Goal: Task Accomplishment & Management: Manage account settings

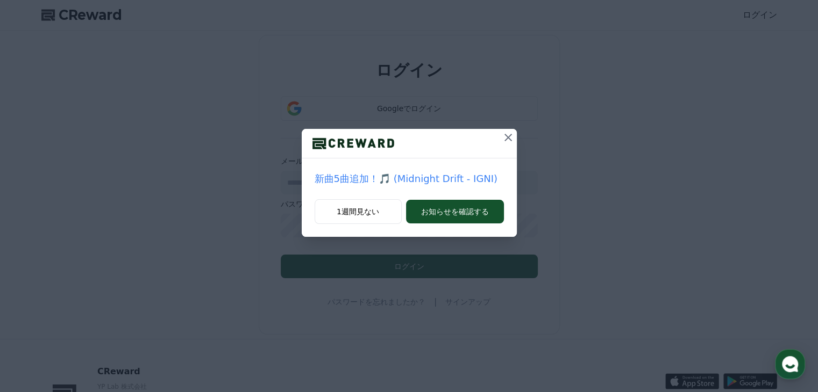
click at [506, 140] on icon at bounding box center [507, 137] width 13 height 13
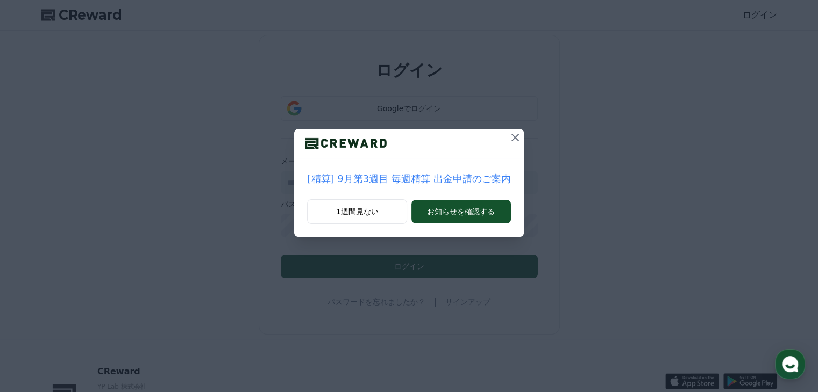
click at [508, 138] on icon at bounding box center [514, 137] width 13 height 13
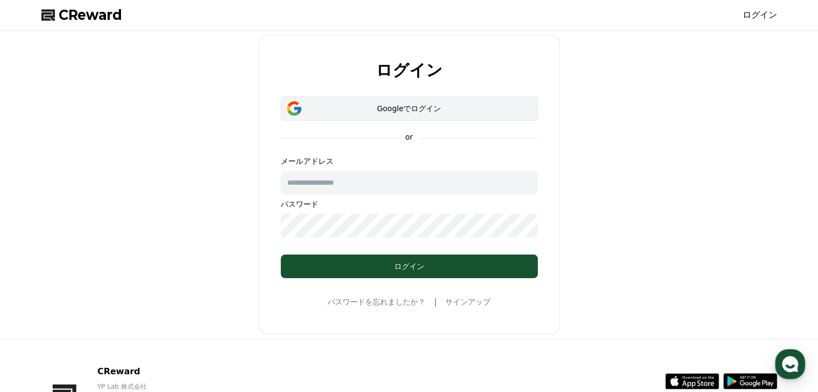
click at [392, 109] on div "Googleでログイン" at bounding box center [409, 108] width 226 height 11
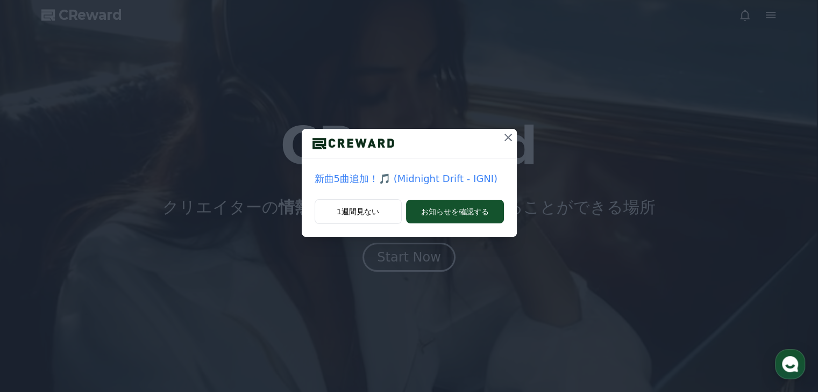
click at [505, 141] on icon at bounding box center [507, 137] width 13 height 13
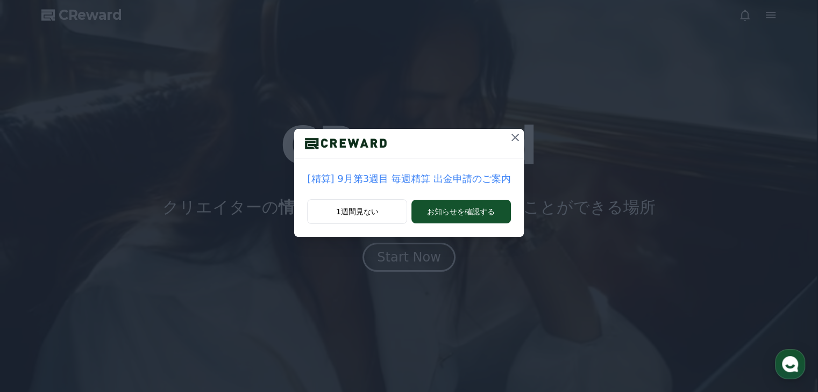
click at [508, 141] on icon at bounding box center [514, 137] width 13 height 13
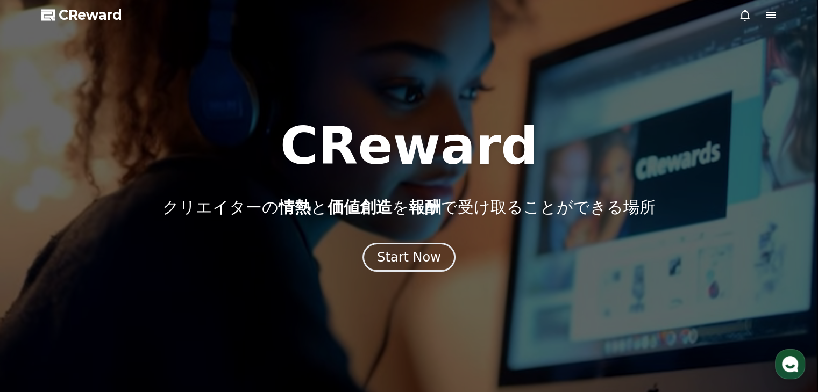
click at [764, 15] on icon at bounding box center [770, 15] width 13 height 13
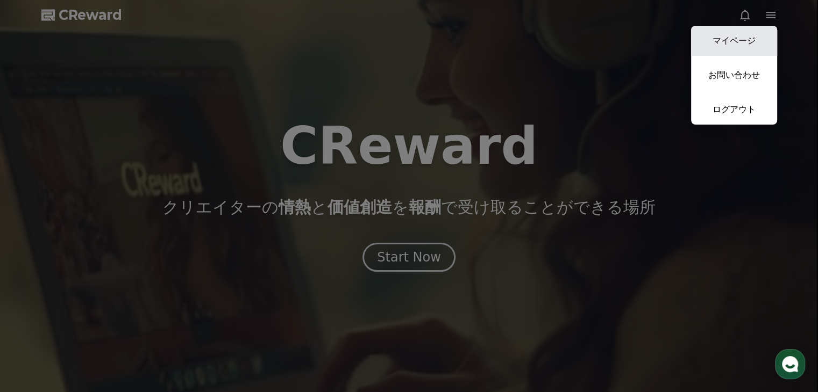
click at [736, 39] on link "マイページ" at bounding box center [734, 41] width 86 height 30
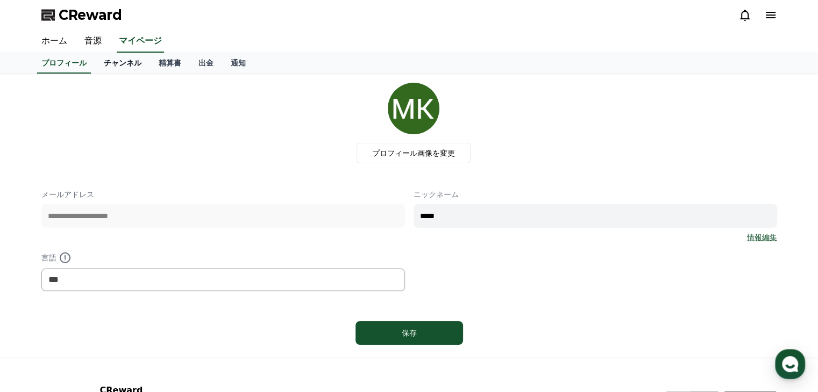
click at [113, 62] on link "チャンネル" at bounding box center [122, 63] width 55 height 20
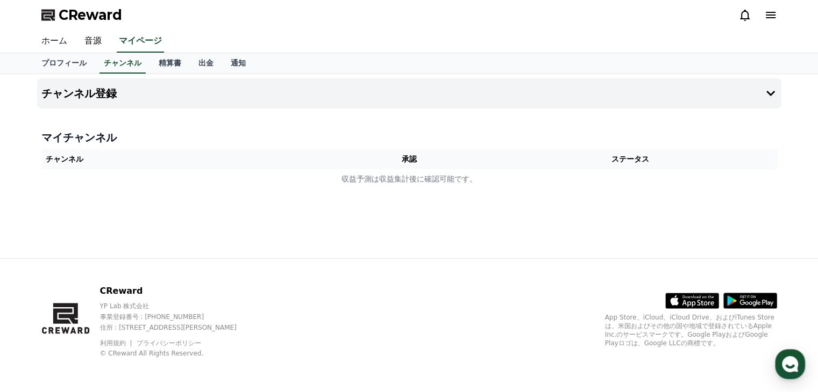
click at [52, 37] on link "ホーム" at bounding box center [54, 41] width 43 height 23
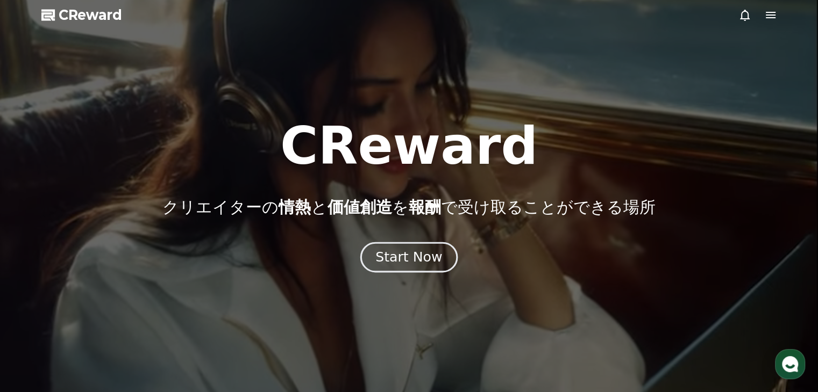
click at [407, 258] on div "Start Now" at bounding box center [408, 257] width 67 height 18
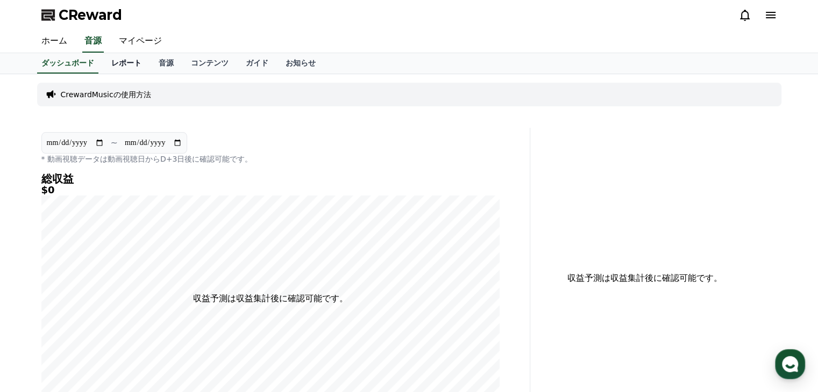
click at [110, 63] on link "レポート" at bounding box center [126, 63] width 47 height 20
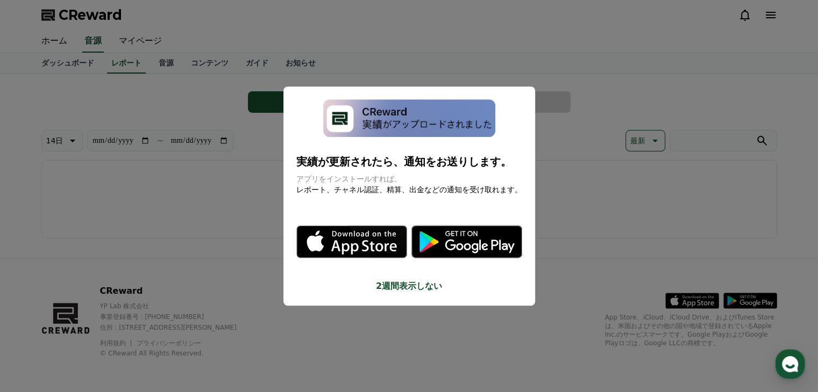
click at [418, 288] on button "2週間表示しない" at bounding box center [409, 286] width 226 height 13
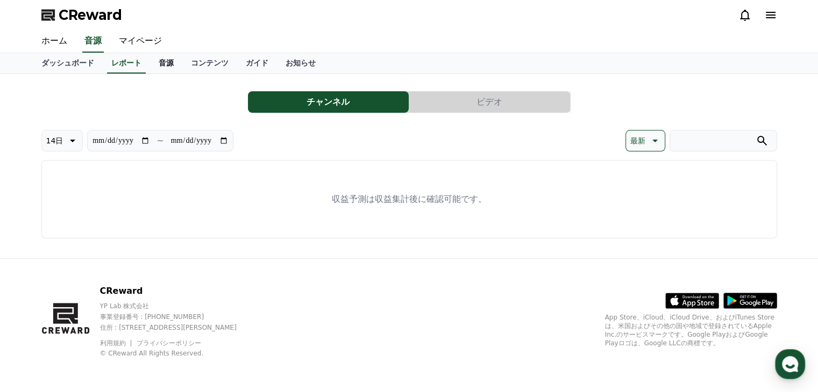
click at [150, 61] on link "音源" at bounding box center [166, 63] width 32 height 20
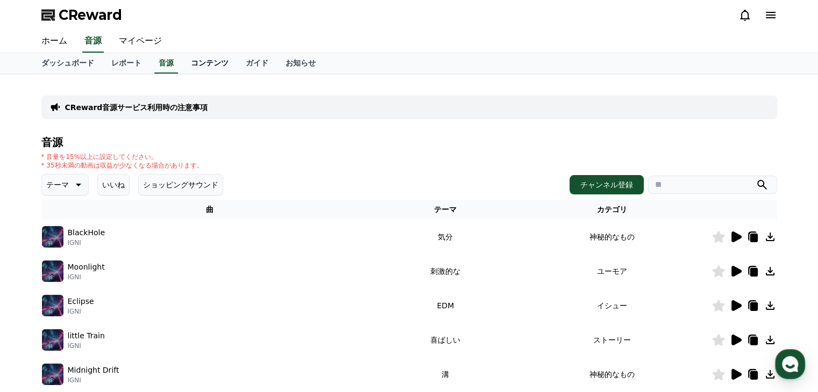
click at [184, 62] on link "コンテンツ" at bounding box center [209, 63] width 55 height 20
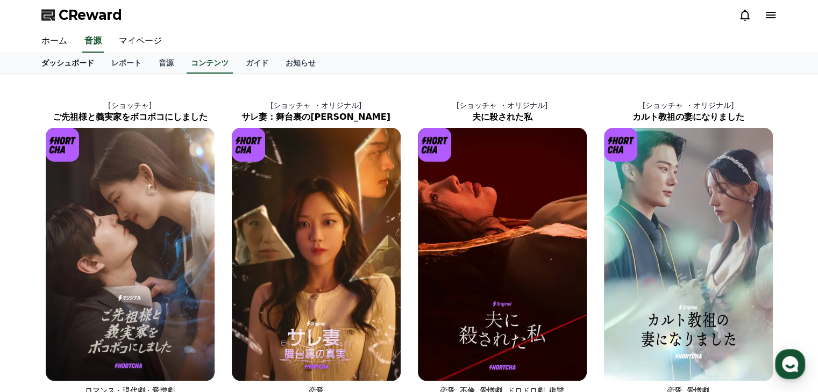
click at [59, 63] on link "ダッシュボード" at bounding box center [68, 63] width 70 height 20
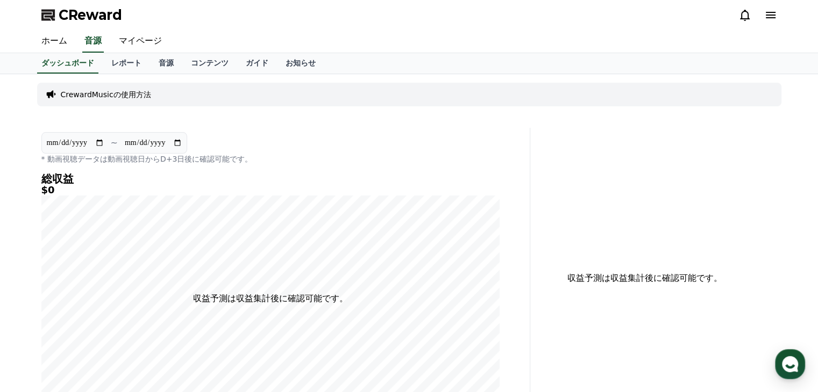
click at [765, 13] on icon at bounding box center [770, 15] width 13 height 13
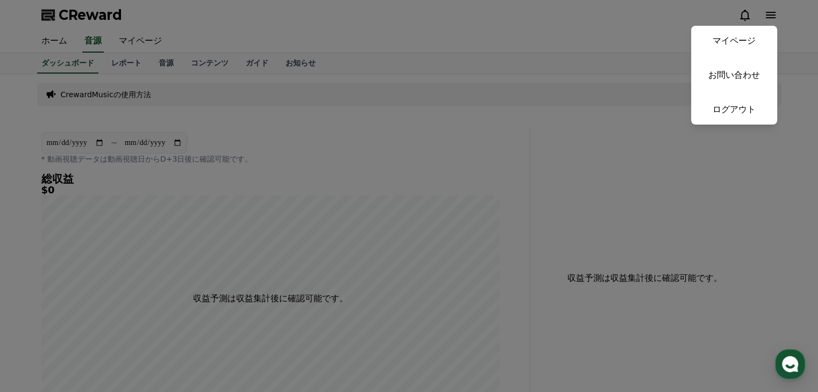
click at [196, 26] on button "close" at bounding box center [409, 196] width 818 height 392
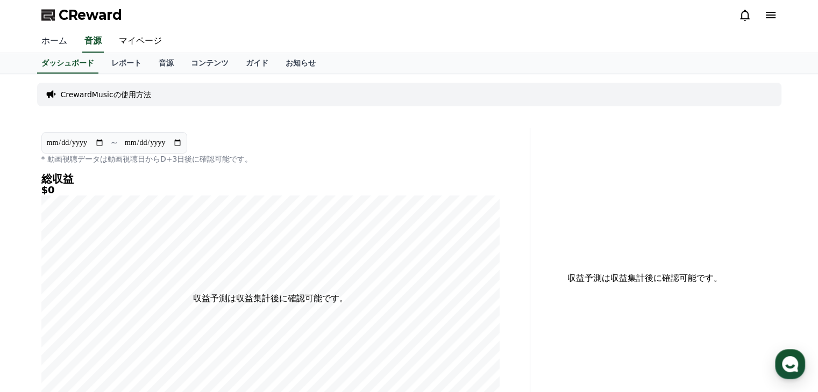
click at [55, 42] on link "ホーム" at bounding box center [54, 41] width 43 height 23
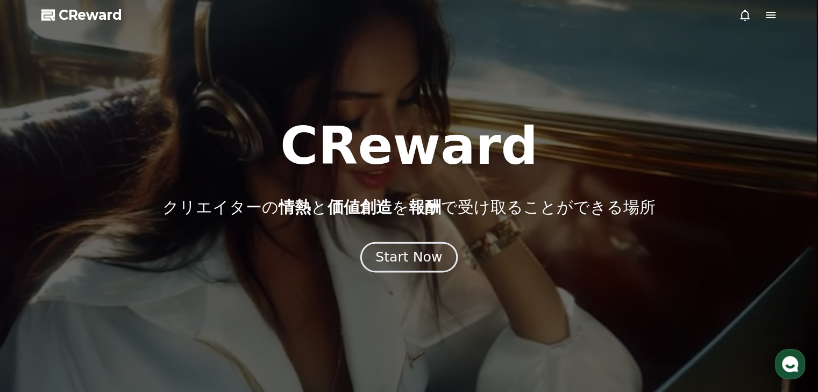
click at [408, 249] on div "Start Now" at bounding box center [408, 257] width 67 height 18
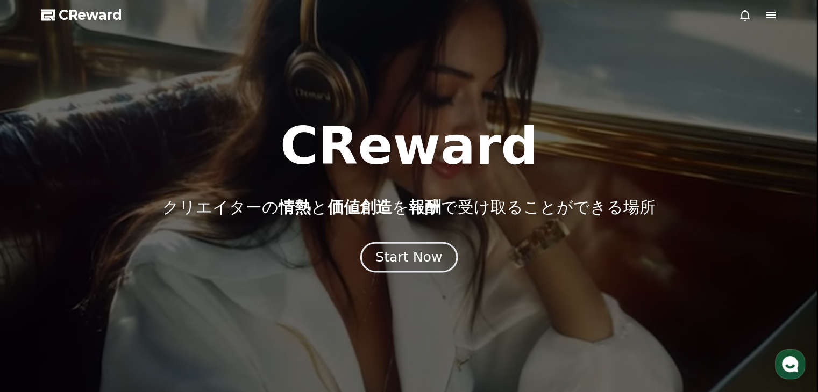
click at [407, 259] on div "Start Now" at bounding box center [408, 257] width 67 height 18
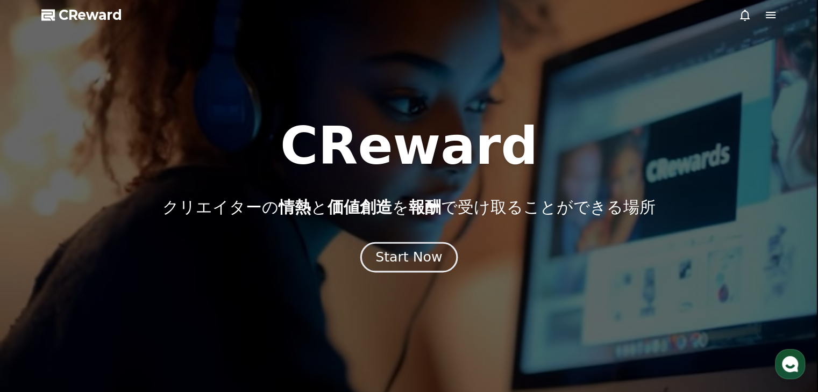
click at [414, 254] on div "Start Now" at bounding box center [408, 257] width 67 height 18
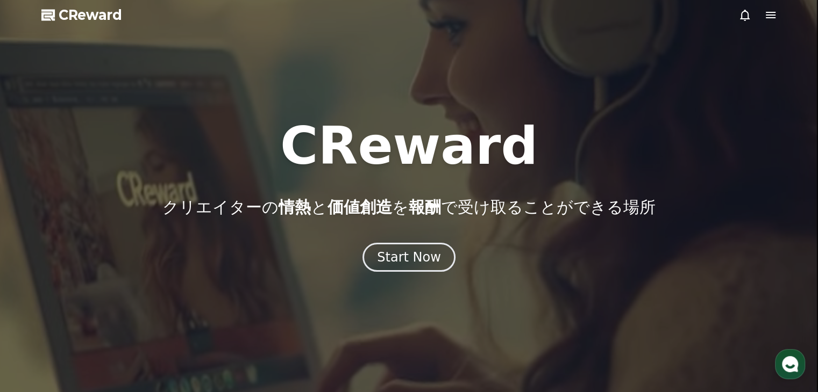
click at [770, 18] on icon at bounding box center [770, 15] width 10 height 6
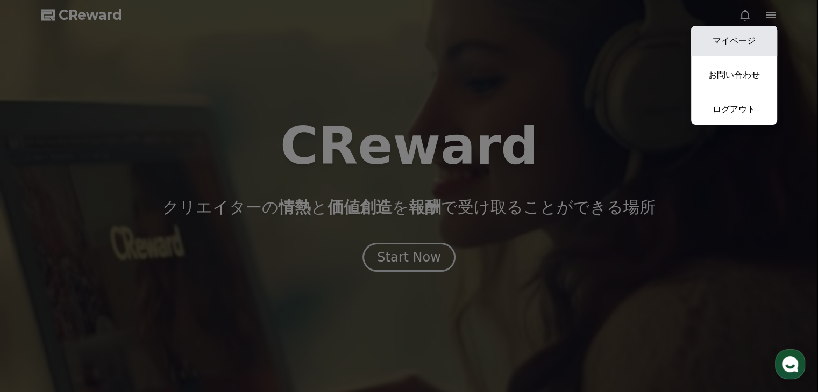
click at [718, 37] on link "マイページ" at bounding box center [734, 41] width 86 height 30
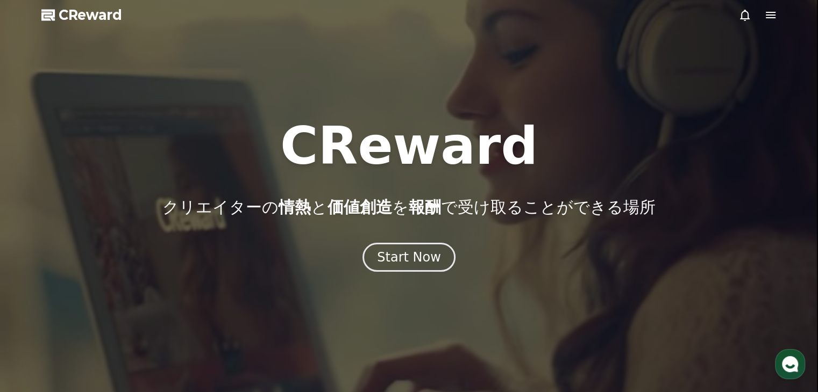
click at [772, 10] on icon at bounding box center [770, 15] width 13 height 13
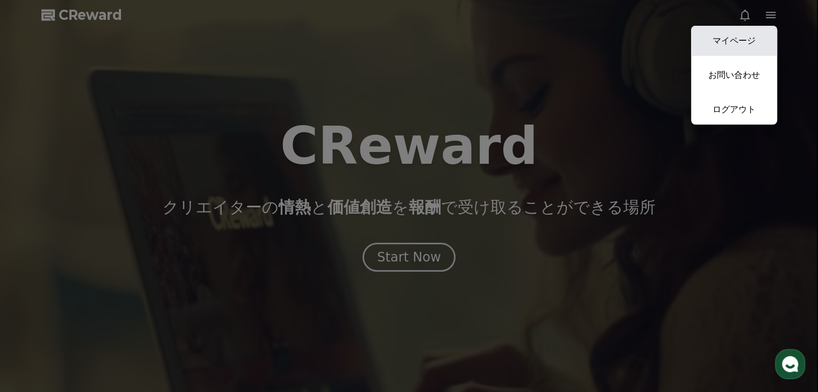
click at [742, 42] on link "マイページ" at bounding box center [734, 41] width 86 height 30
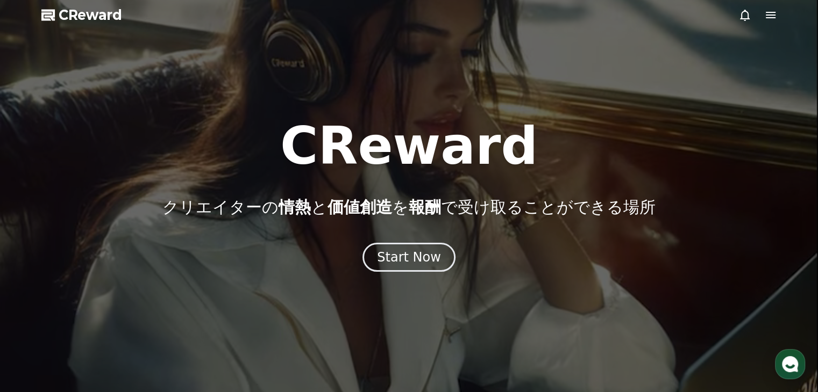
click at [241, 112] on div at bounding box center [409, 196] width 818 height 392
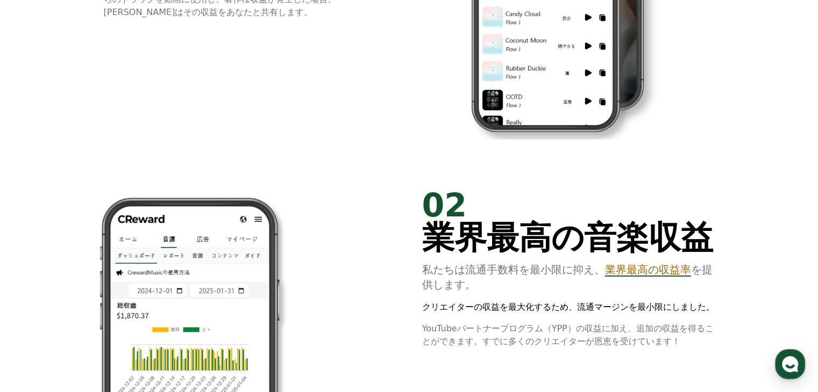
scroll to position [699, 0]
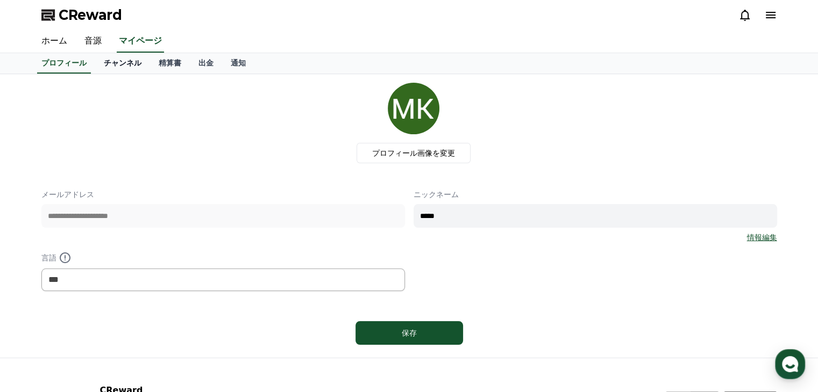
click at [103, 62] on link "チャンネル" at bounding box center [122, 63] width 55 height 20
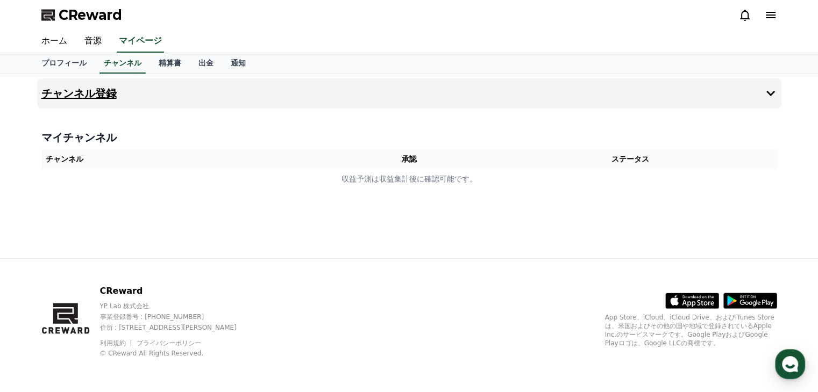
click at [764, 94] on icon at bounding box center [770, 93] width 13 height 13
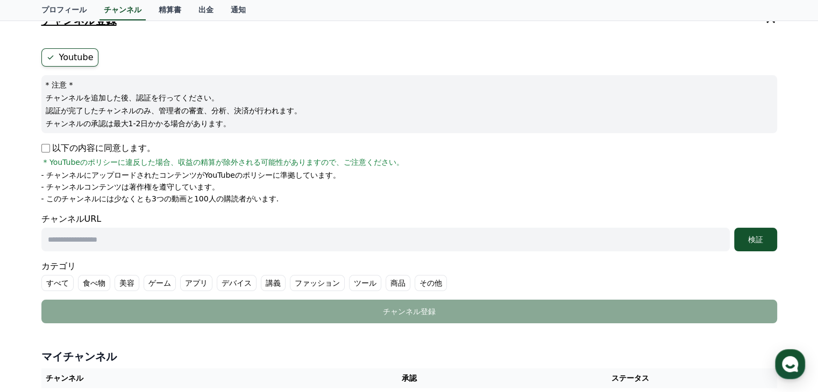
scroll to position [161, 0]
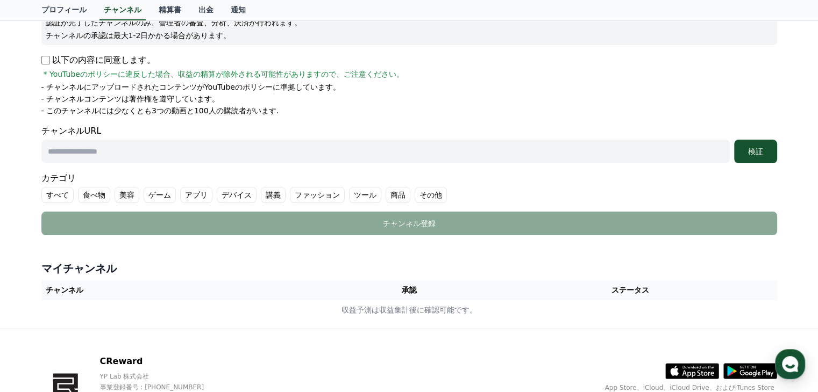
click at [97, 155] on input "text" at bounding box center [385, 152] width 688 height 24
paste input "**********"
type input "**********"
click at [756, 149] on div "検証" at bounding box center [755, 151] width 34 height 11
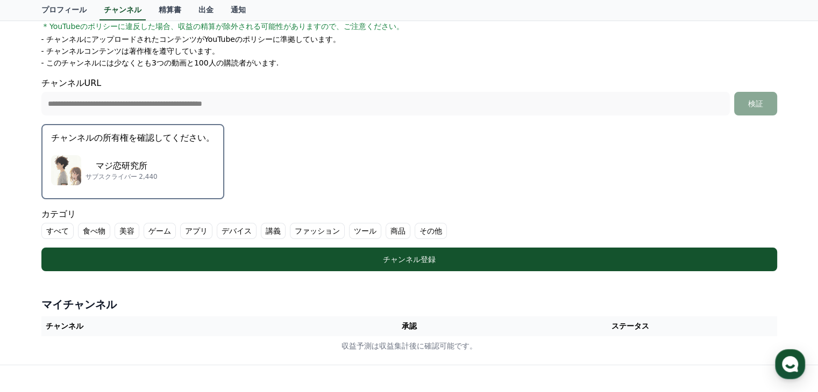
scroll to position [269, 0]
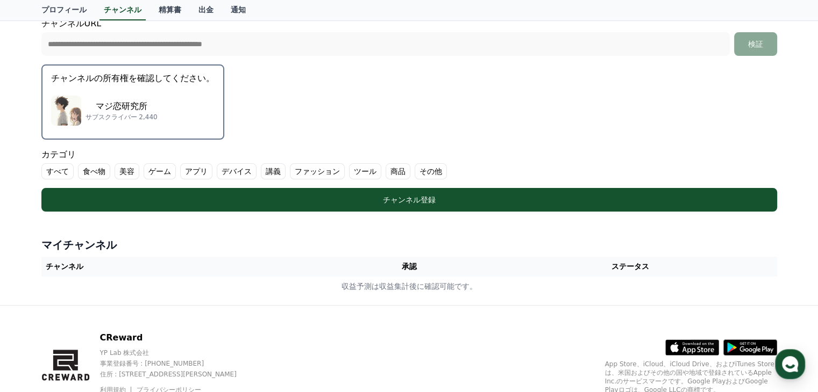
click at [414, 169] on label "その他" at bounding box center [430, 171] width 32 height 16
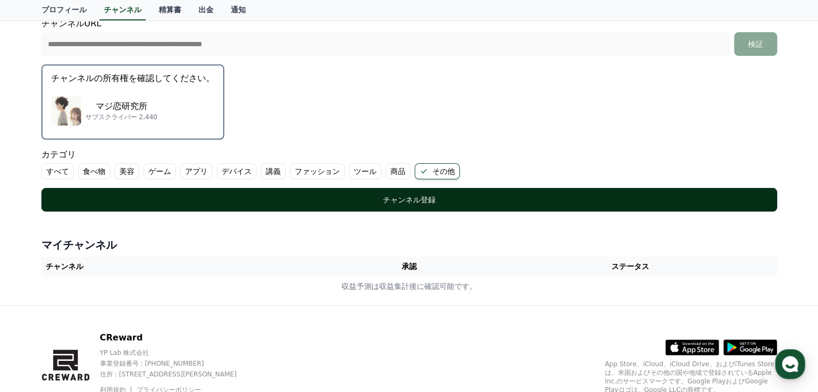
click at [407, 197] on div "チャンネル登録" at bounding box center [409, 200] width 692 height 11
click at [408, 203] on div "チャンネル登録" at bounding box center [409, 200] width 692 height 11
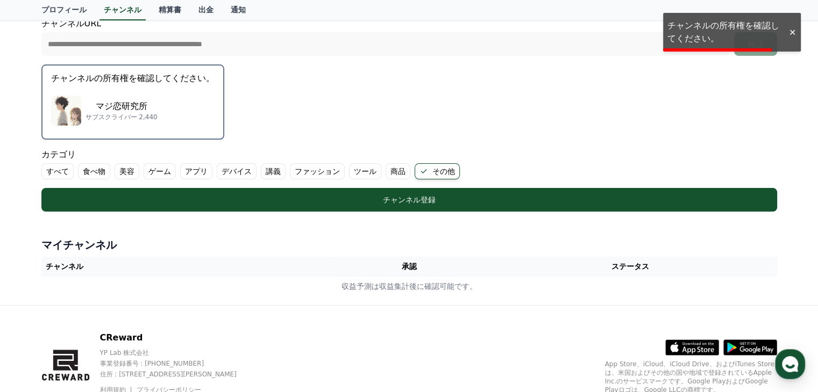
click at [741, 22] on div "**********" at bounding box center [408, 36] width 735 height 39
click at [89, 91] on div "マジ恋研究所 サブスクライバー 2,440" at bounding box center [132, 110] width 163 height 43
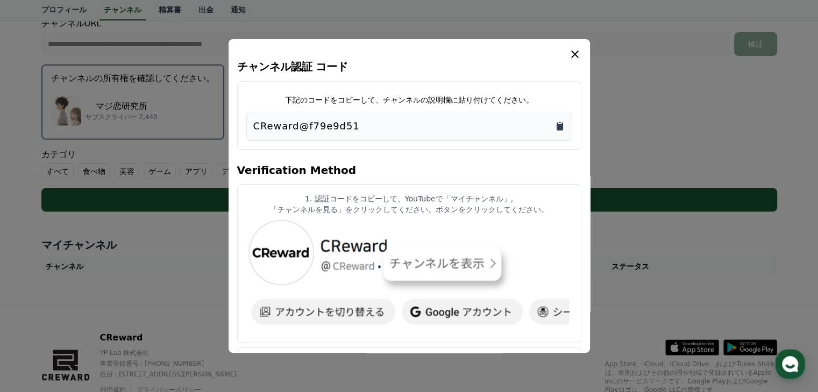
click at [559, 121] on icon "Copy to clipboard" at bounding box center [559, 126] width 11 height 11
click at [572, 56] on icon "modal" at bounding box center [575, 55] width 8 height 8
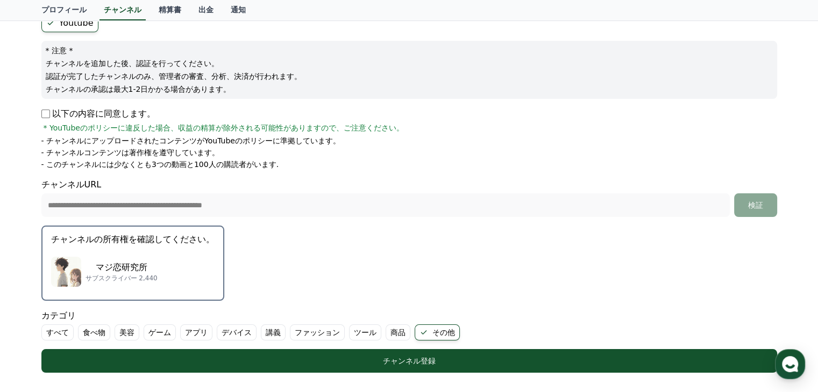
scroll to position [0, 0]
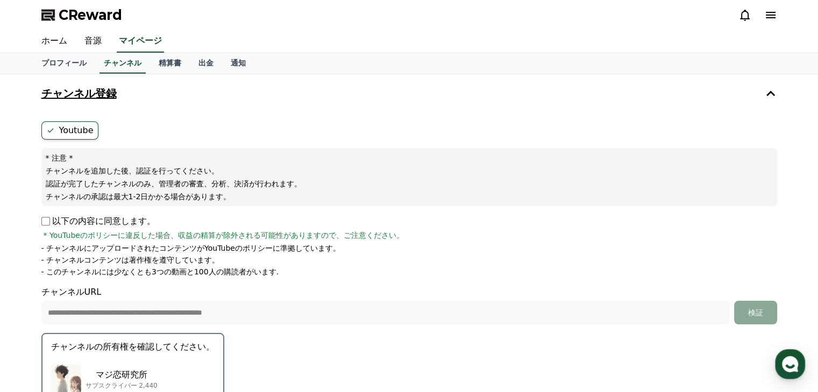
drag, startPoint x: 130, startPoint y: 11, endPoint x: 60, endPoint y: 18, distance: 70.2
click at [60, 18] on div "CReward" at bounding box center [409, 15] width 752 height 30
copy span "CReward"
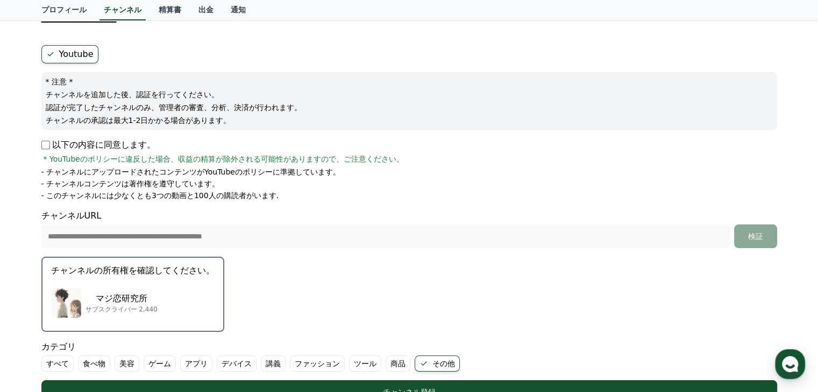
scroll to position [161, 0]
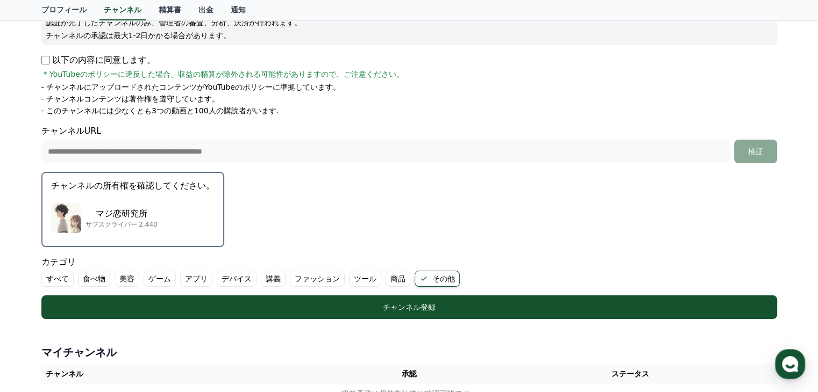
click at [127, 220] on p "サブスクライバー 2,440" at bounding box center [121, 224] width 72 height 9
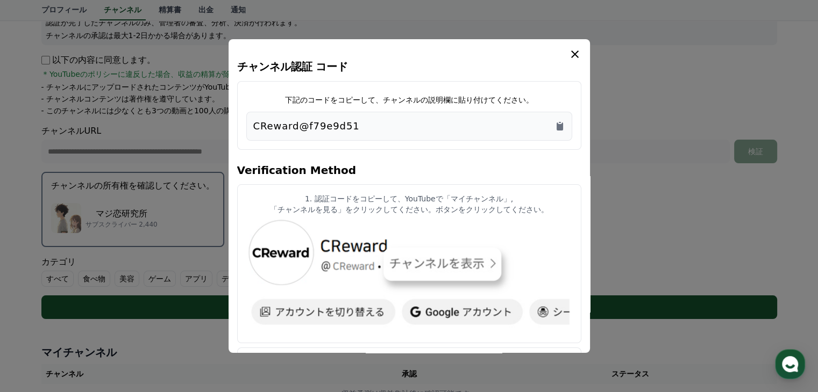
click at [572, 54] on icon "modal" at bounding box center [574, 54] width 13 height 13
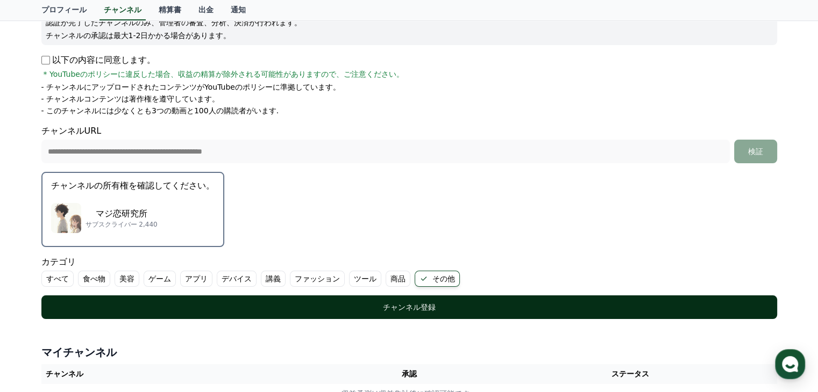
click at [415, 308] on div "チャンネル登録" at bounding box center [409, 307] width 692 height 11
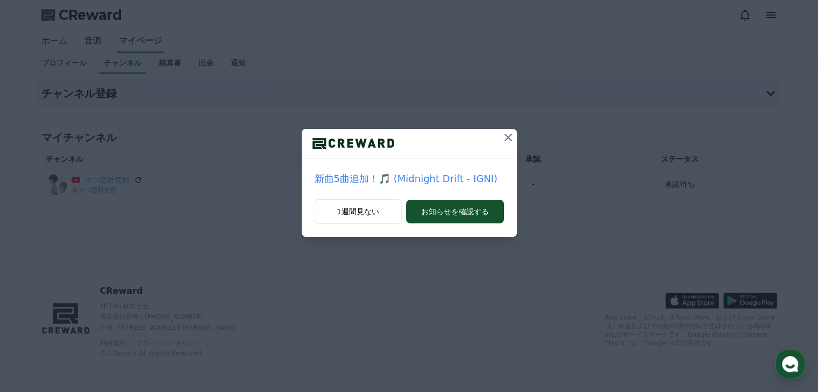
click at [507, 138] on icon at bounding box center [508, 138] width 8 height 8
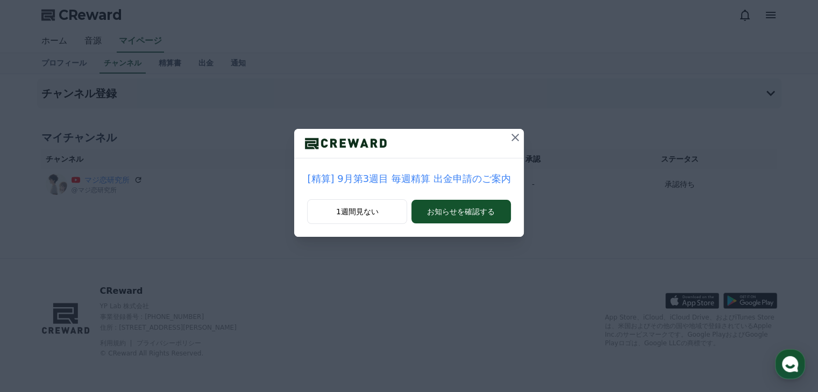
click at [511, 134] on icon at bounding box center [515, 138] width 8 height 8
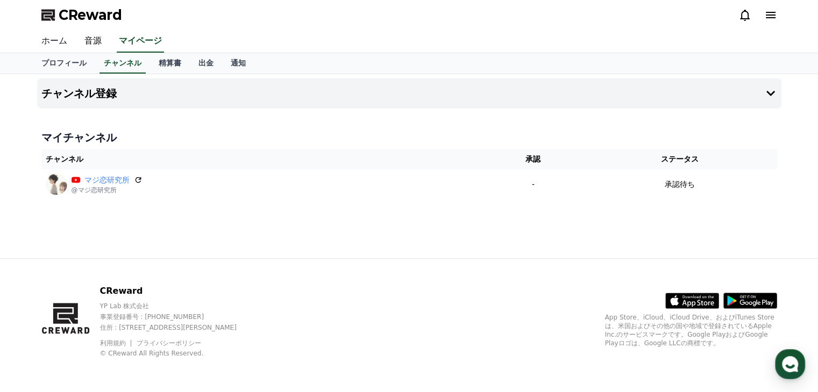
click at [55, 40] on link "ホーム" at bounding box center [54, 41] width 43 height 23
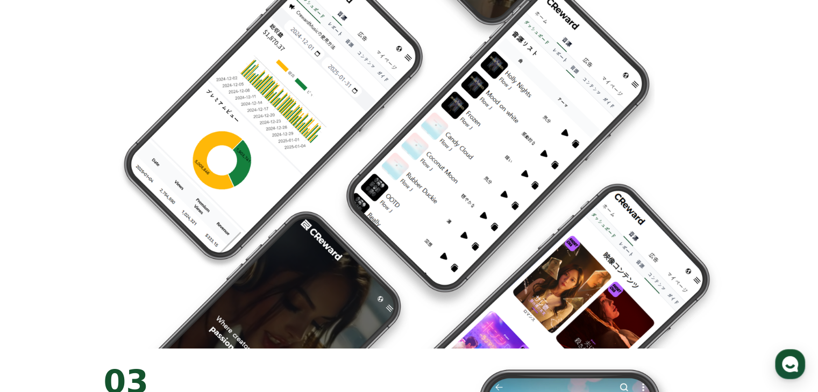
scroll to position [1192, 0]
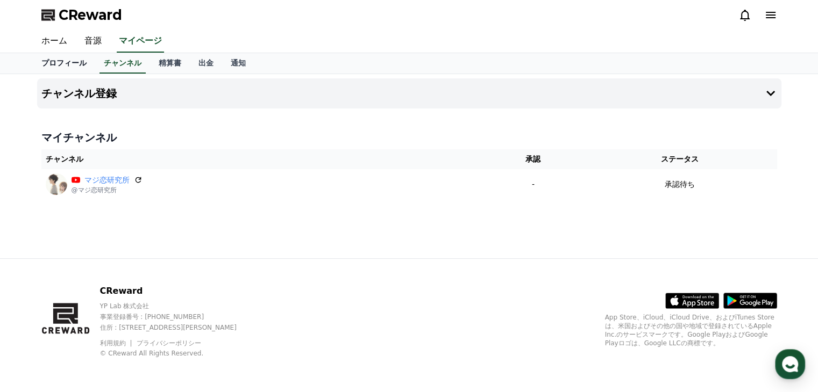
click at [54, 59] on link "プロフィール" at bounding box center [64, 63] width 62 height 20
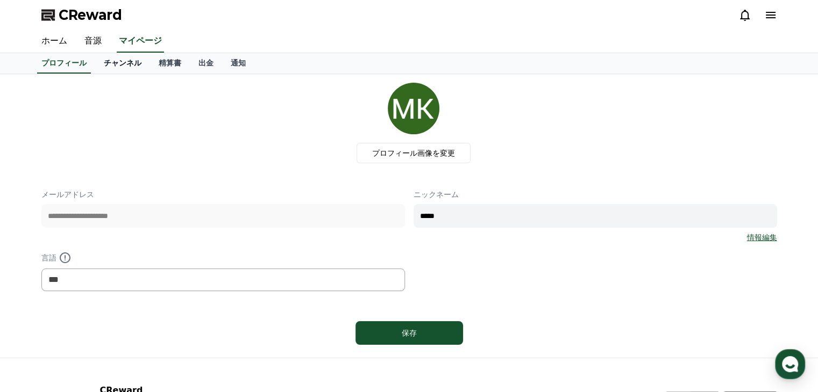
click at [105, 63] on link "チャンネル" at bounding box center [122, 63] width 55 height 20
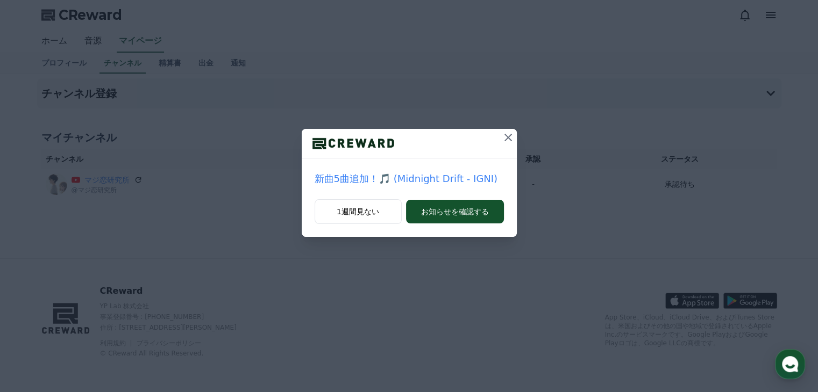
click at [510, 139] on icon at bounding box center [507, 137] width 13 height 13
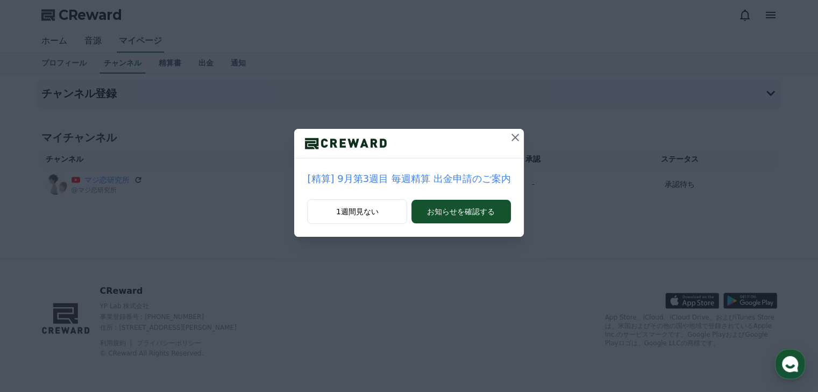
click at [510, 139] on icon at bounding box center [514, 137] width 13 height 13
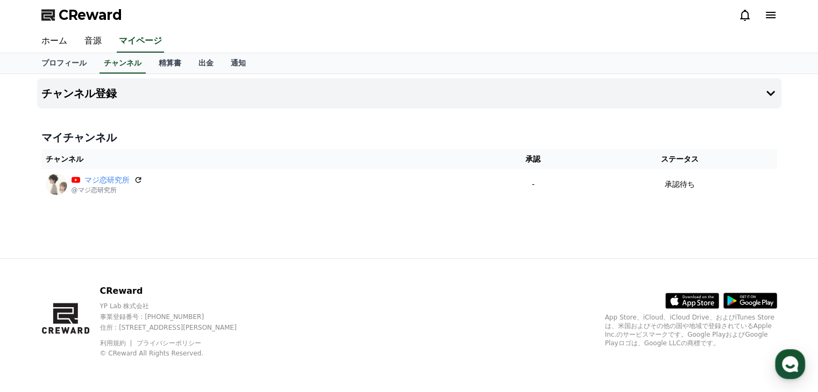
click at [441, 214] on div "チャンネル登録 マイチャンネル チャンネル 承認 ステータス マジ恋研究所 @マジ恋研究所 - 承認待ち" at bounding box center [409, 166] width 752 height 184
click at [190, 61] on link "出金" at bounding box center [206, 63] width 32 height 20
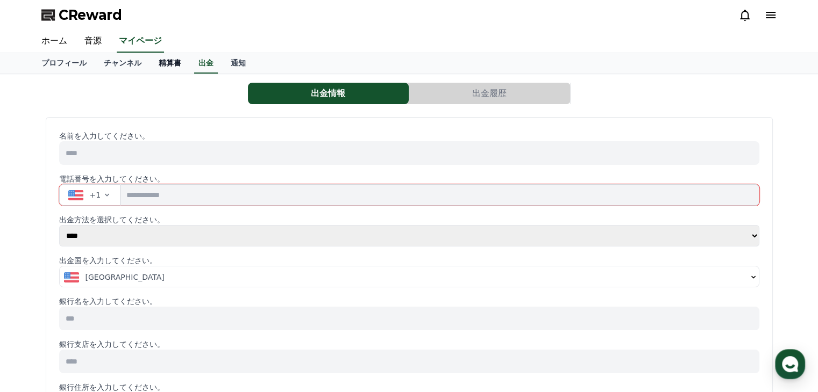
click at [150, 63] on link "精算書" at bounding box center [170, 63] width 40 height 20
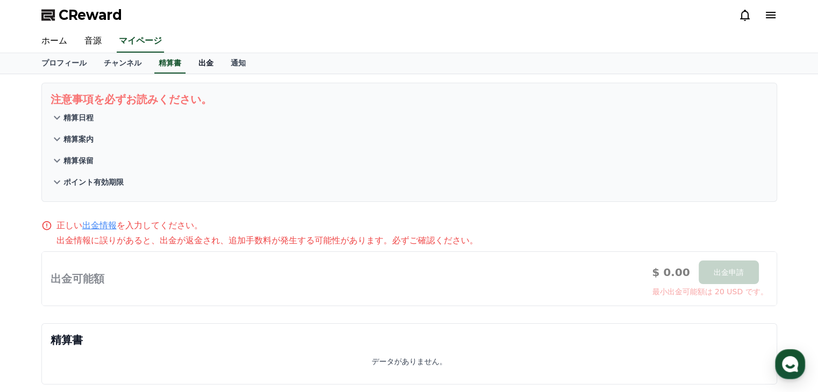
click at [190, 61] on link "出金" at bounding box center [206, 63] width 32 height 20
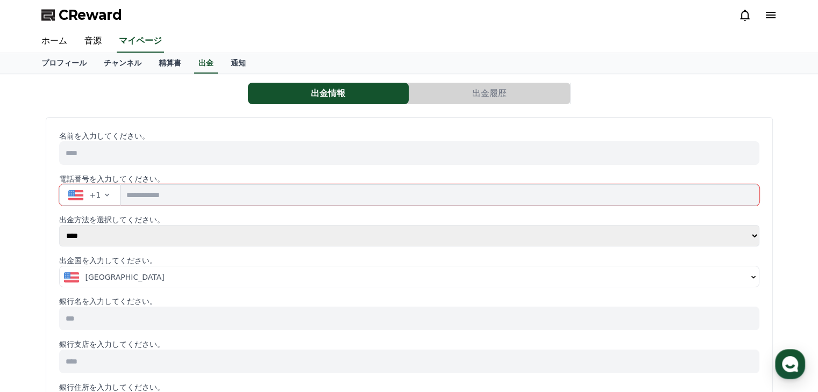
click at [105, 194] on icon "button" at bounding box center [107, 195] width 4 height 3
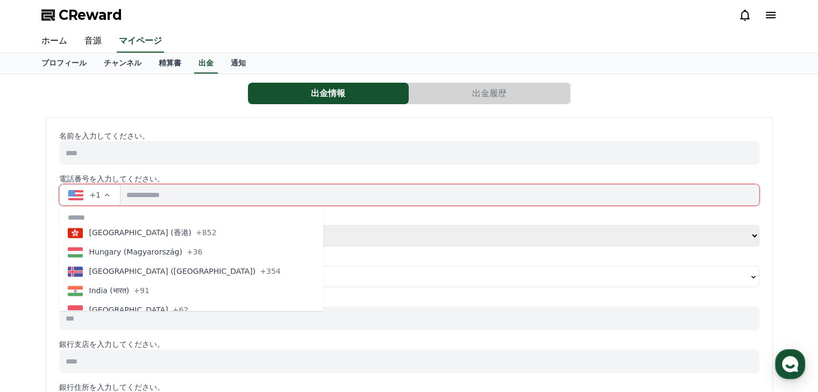
scroll to position [2257, 0]
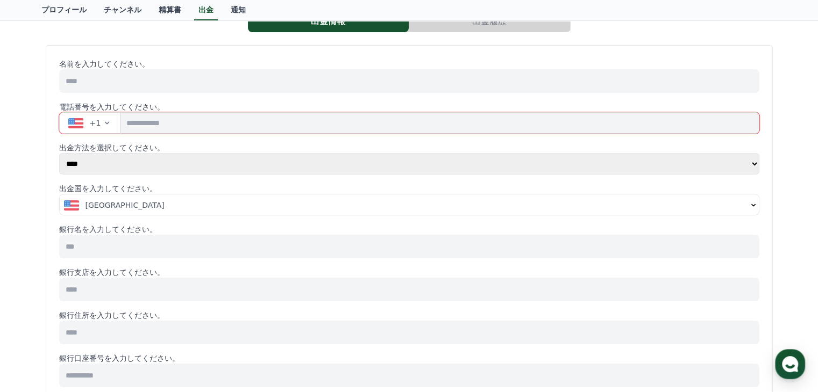
scroll to position [161, 0]
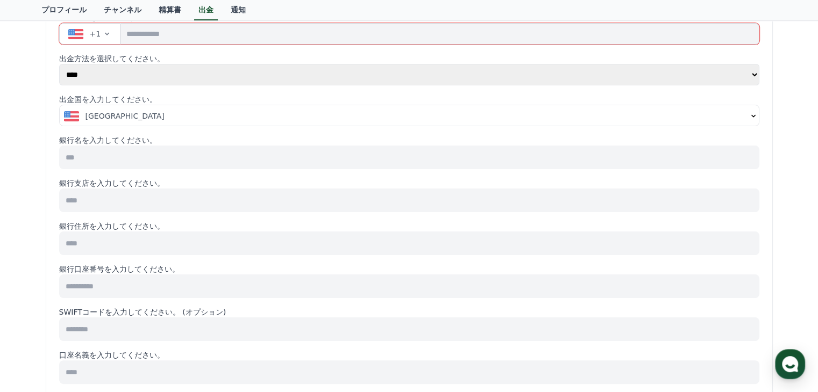
click at [752, 74] on select "**** ******" at bounding box center [409, 74] width 700 height 21
click at [146, 96] on p "出金国を入力してください。" at bounding box center [409, 99] width 700 height 11
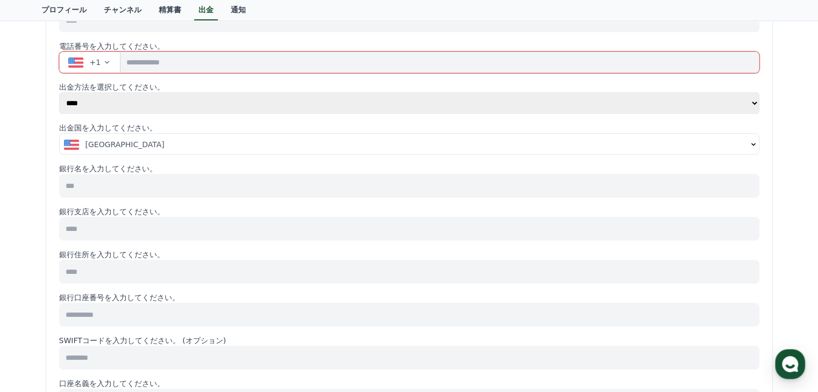
scroll to position [0, 0]
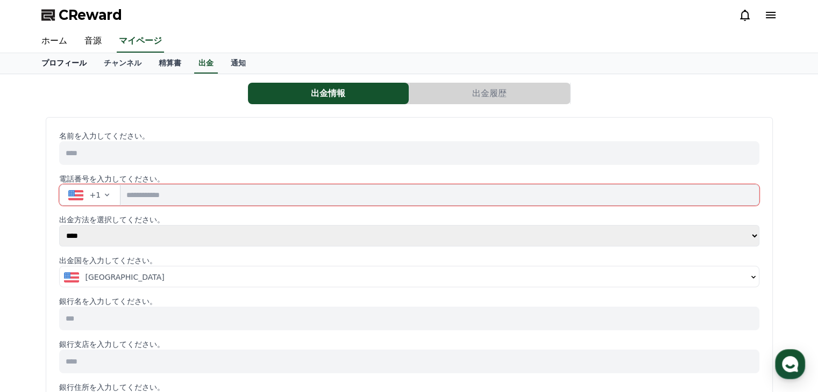
click at [58, 66] on link "プロフィール" at bounding box center [64, 63] width 62 height 20
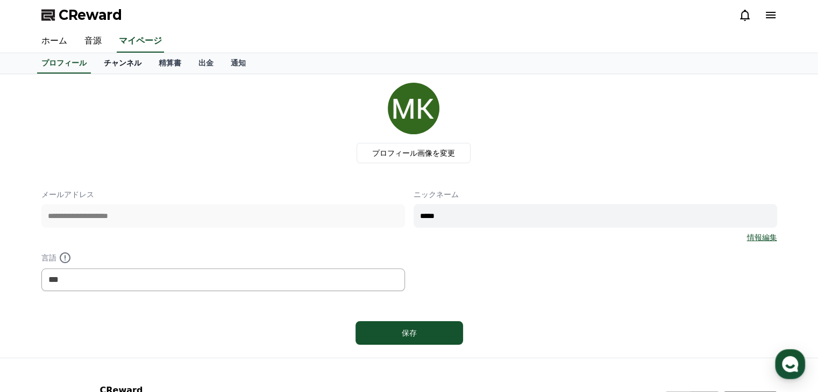
click at [97, 59] on link "チャンネル" at bounding box center [122, 63] width 55 height 20
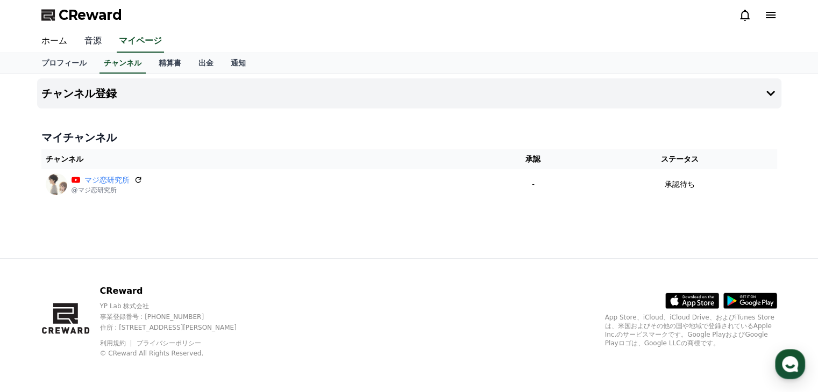
click at [88, 40] on link "音源" at bounding box center [93, 41] width 34 height 23
